Goal: Check status: Check status

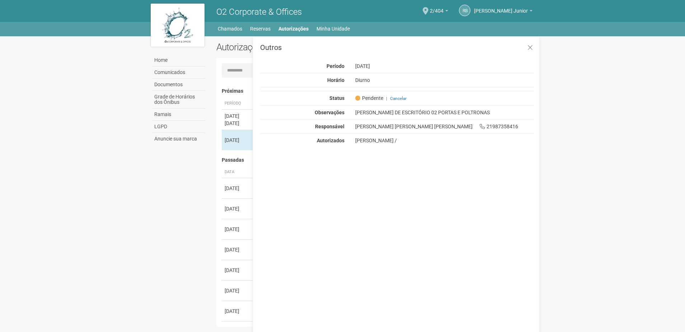
scroll to position [11, 0]
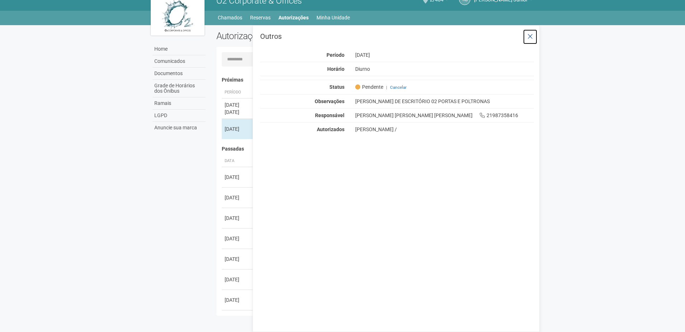
click at [534, 32] on button at bounding box center [530, 36] width 15 height 15
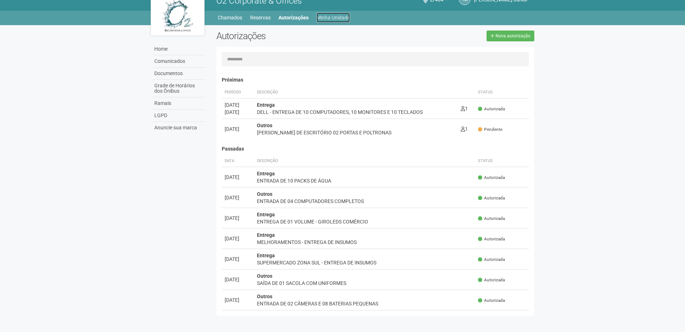
click at [345, 20] on link "Minha Unidade" at bounding box center [333, 18] width 33 height 10
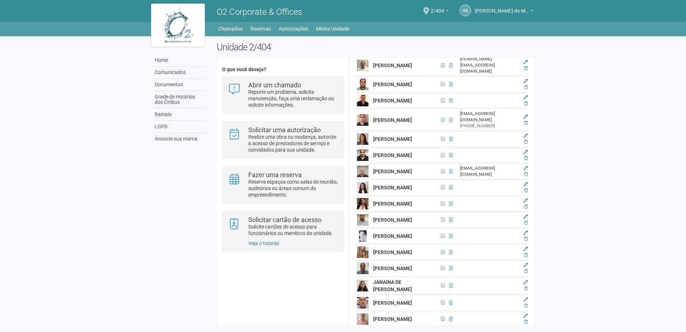
scroll to position [897, 0]
drag, startPoint x: 373, startPoint y: 173, endPoint x: 409, endPoint y: 172, distance: 36.3
click at [410, 92] on td "ERICK CALDAS" at bounding box center [404, 84] width 67 height 16
copy strong "ERICK CALDAS"
click at [524, 83] on icon at bounding box center [526, 81] width 4 height 4
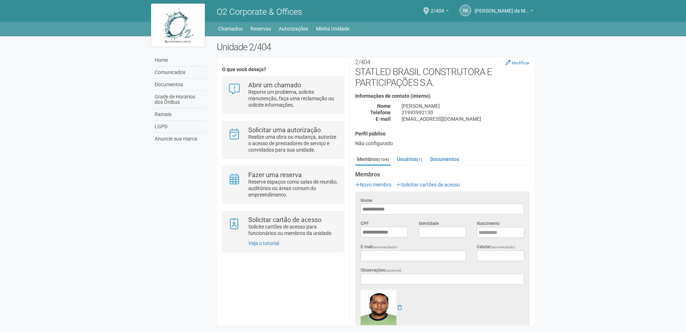
scroll to position [0, 0]
click at [301, 32] on link "Autorizações" at bounding box center [293, 29] width 29 height 10
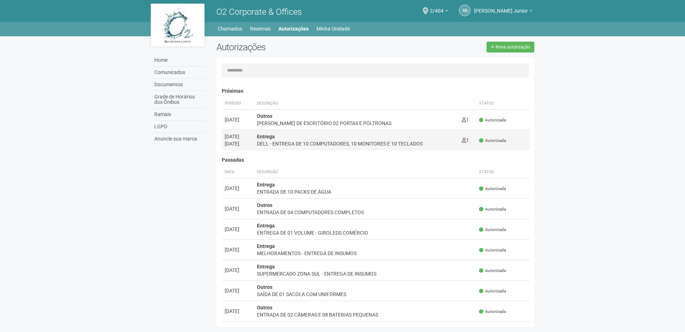
click at [328, 146] on div "DELL - ENTREGA DE 10 COMPUTADORES, 10 MONITORES E 10 TECLADOS" at bounding box center [356, 143] width 199 height 7
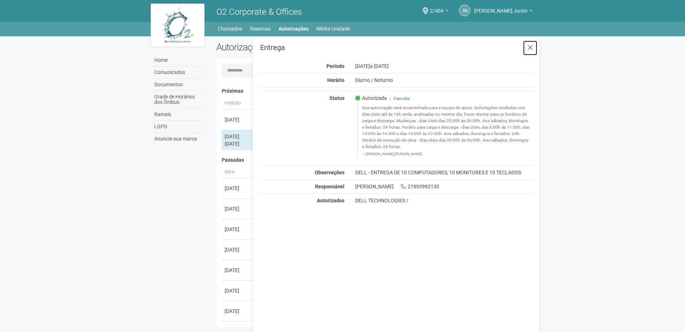
click at [529, 46] on icon at bounding box center [530, 47] width 5 height 7
